Goal: Download file/media

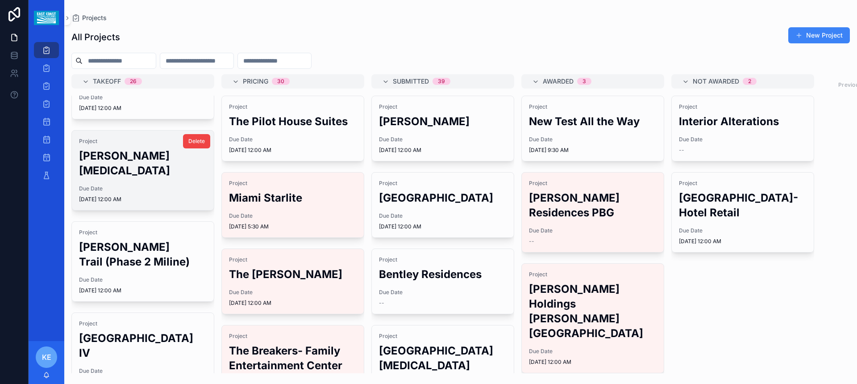
scroll to position [134, 0]
click at [91, 184] on span "Due Date" at bounding box center [143, 187] width 128 height 7
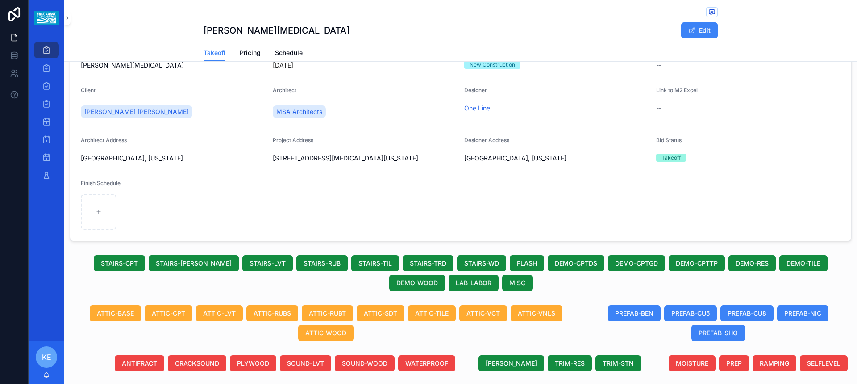
scroll to position [17, 0]
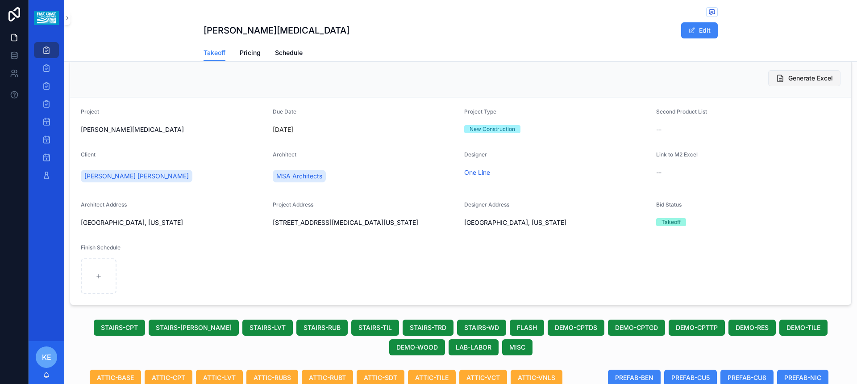
click at [789, 76] on span "Generate Excel" at bounding box center [811, 78] width 45 height 9
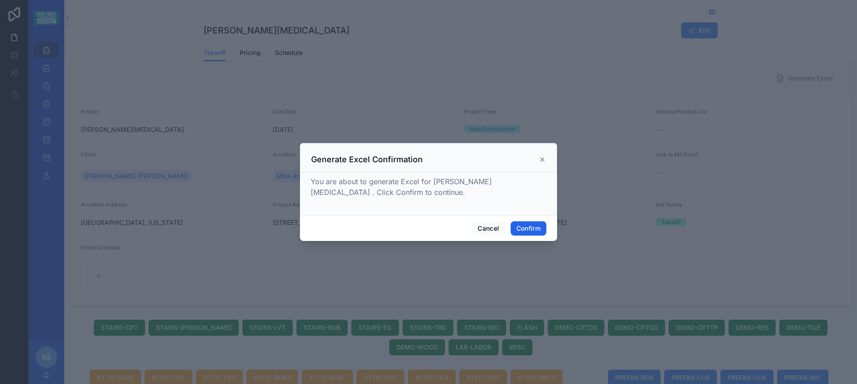
click at [528, 229] on button "Confirm" at bounding box center [529, 228] width 36 height 14
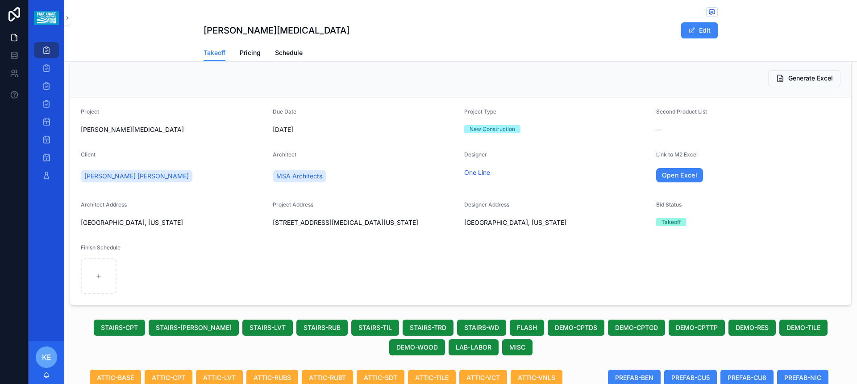
click at [685, 188] on form "Project [PERSON_NAME] [MEDICAL_DATA] Due Date [DATE] Project Type New Construct…" at bounding box center [461, 200] width 782 height 207
